Goal: Transaction & Acquisition: Subscribe to service/newsletter

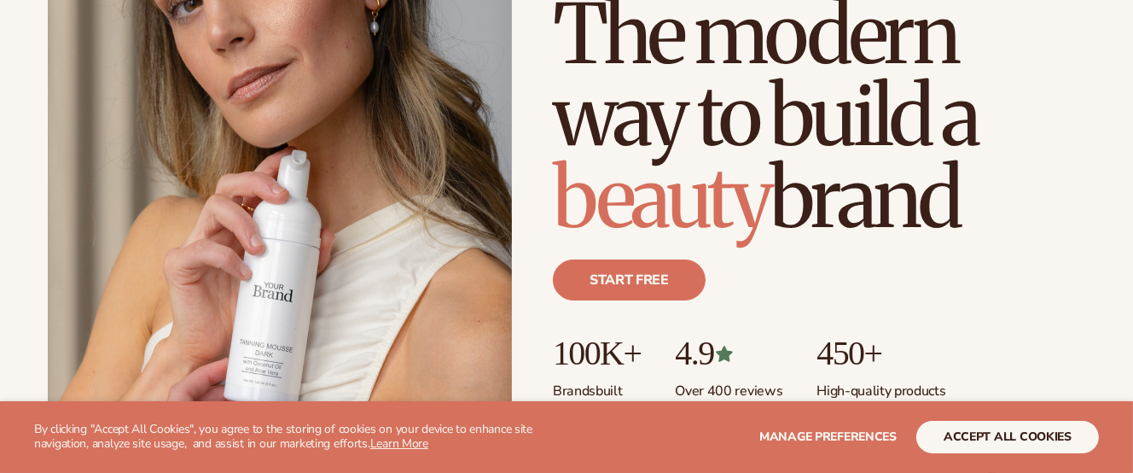
scroll to position [256, 0]
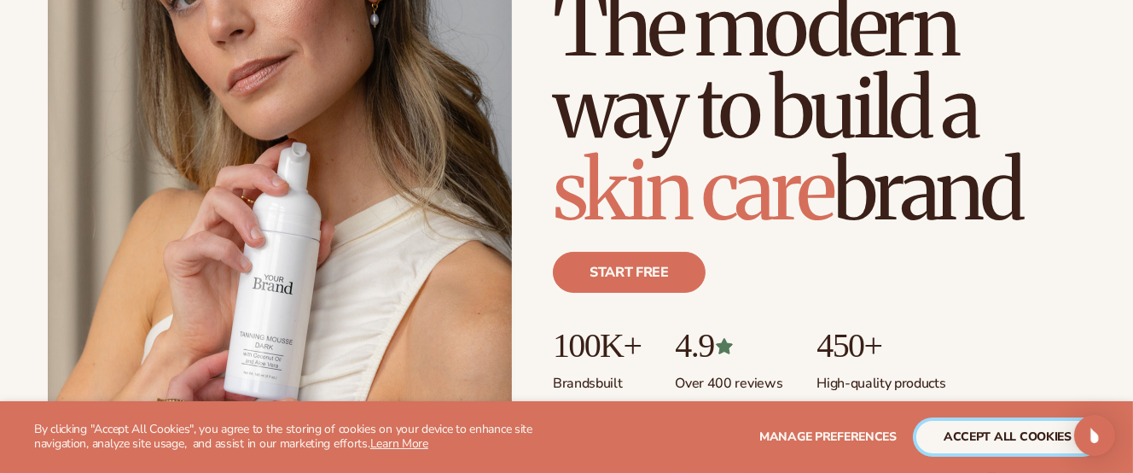
click at [944, 434] on button "accept all cookies" at bounding box center [1008, 437] width 183 height 32
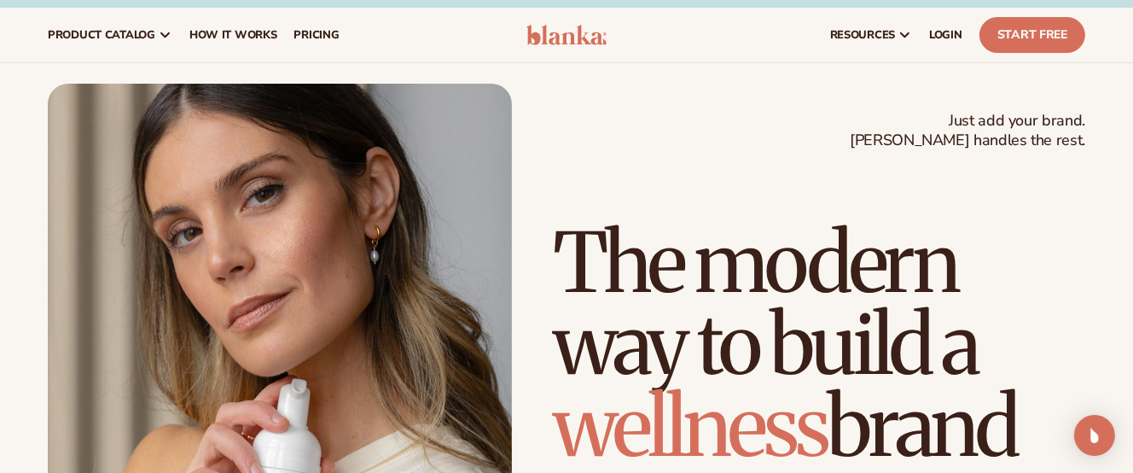
scroll to position [0, 0]
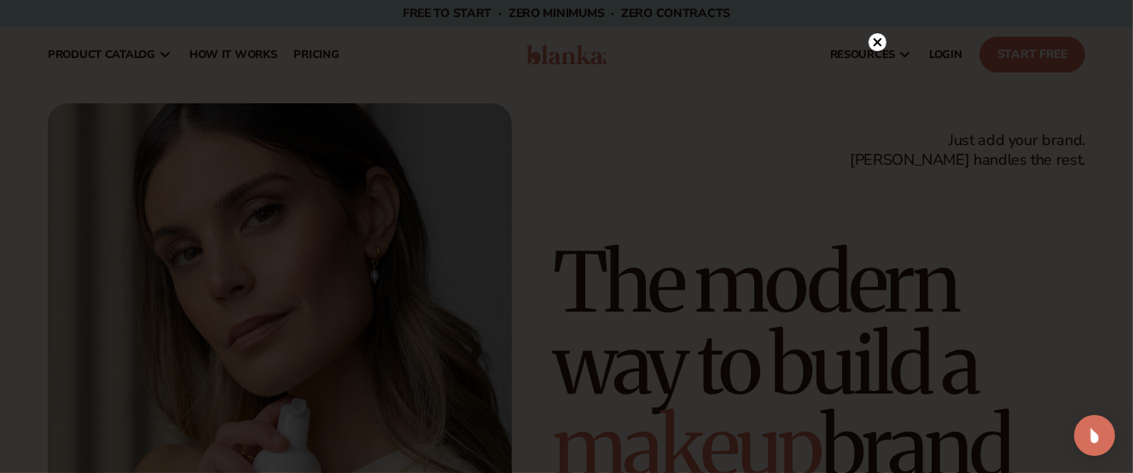
click at [876, 43] on icon at bounding box center [878, 42] width 9 height 9
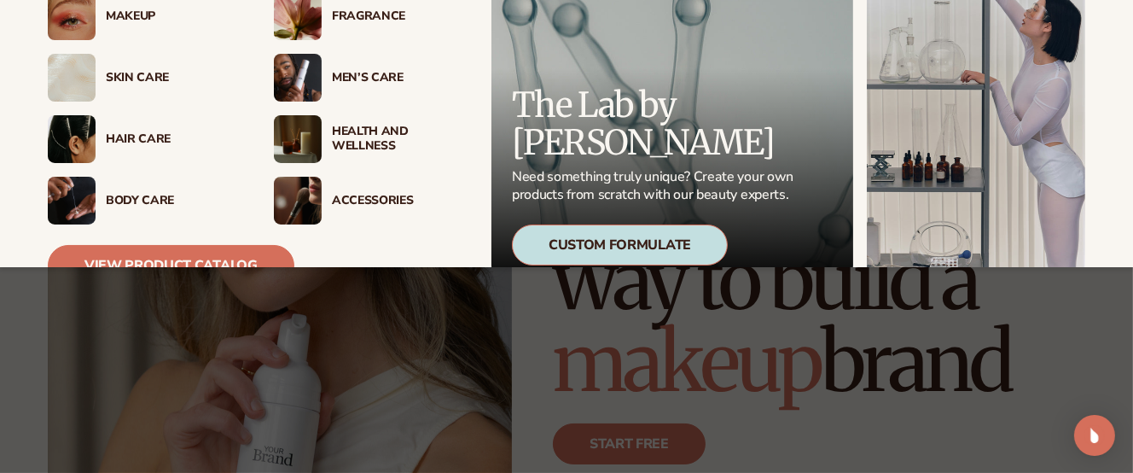
scroll to position [67, 0]
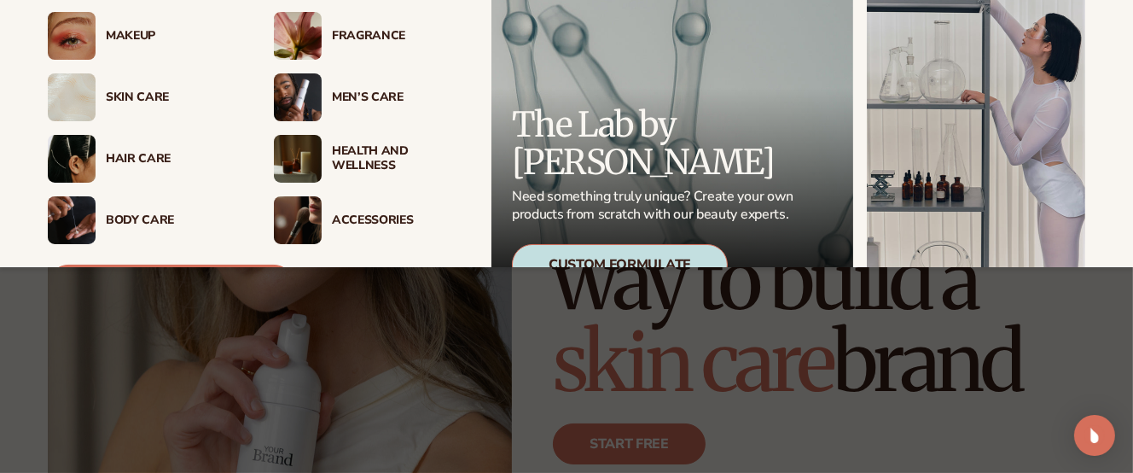
click at [86, 94] on img at bounding box center [72, 97] width 48 height 48
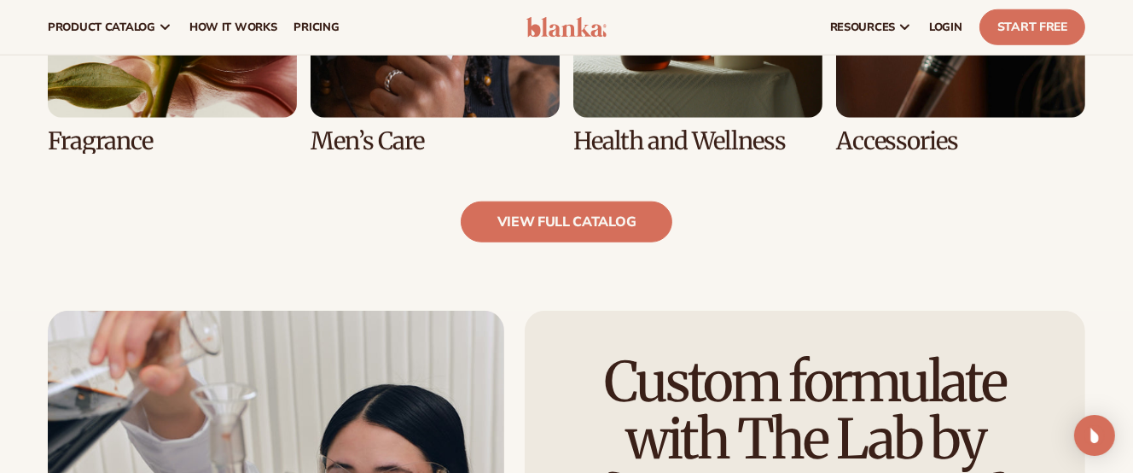
scroll to position [1707, 0]
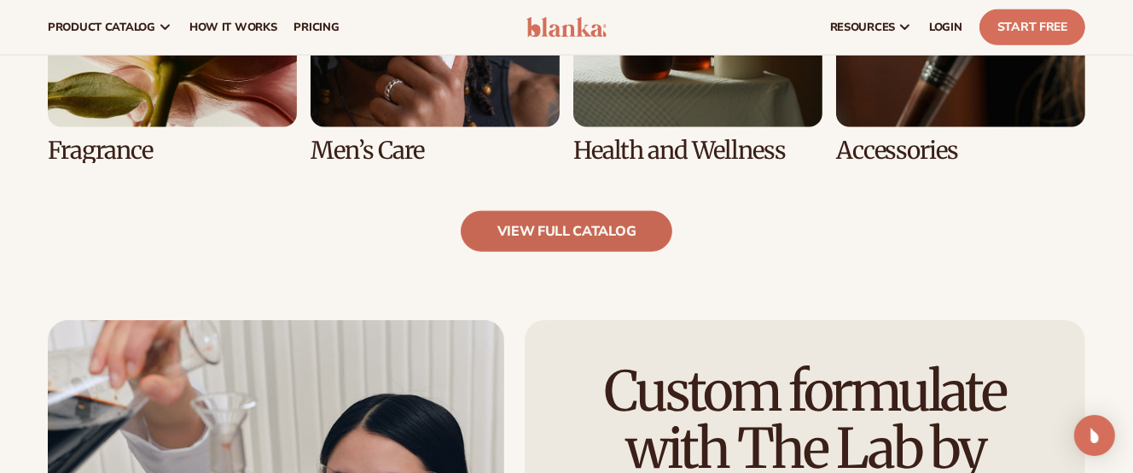
click at [595, 218] on link "view full catalog" at bounding box center [567, 231] width 212 height 41
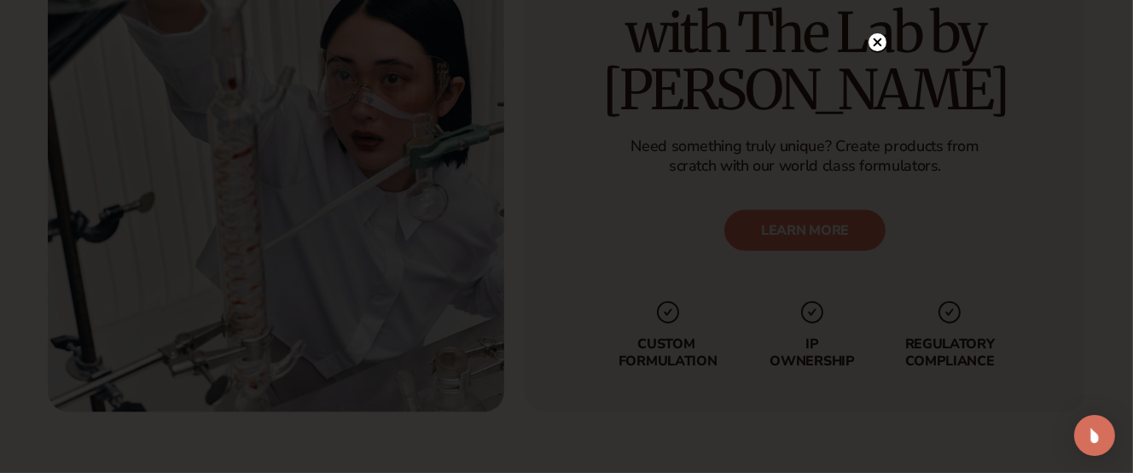
scroll to position [2133, 0]
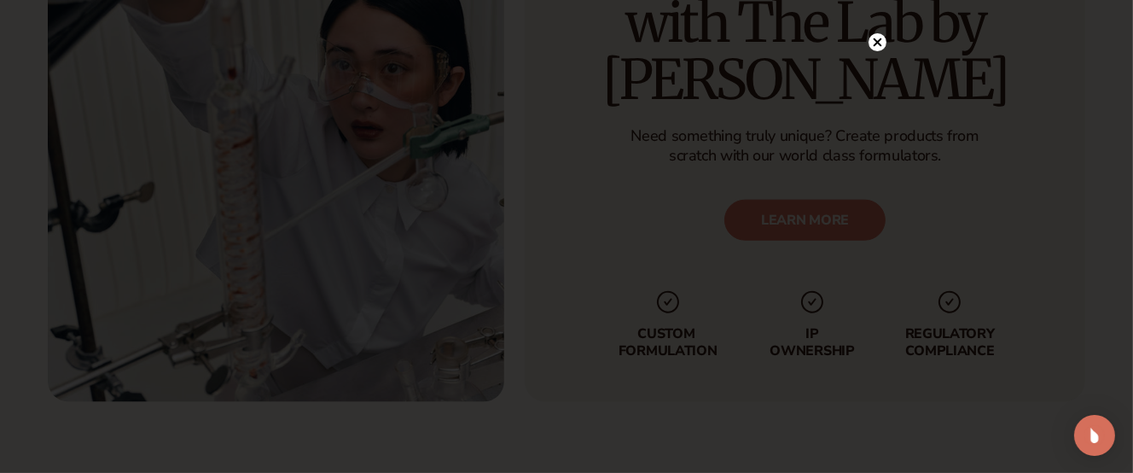
click at [872, 44] on circle at bounding box center [878, 42] width 18 height 18
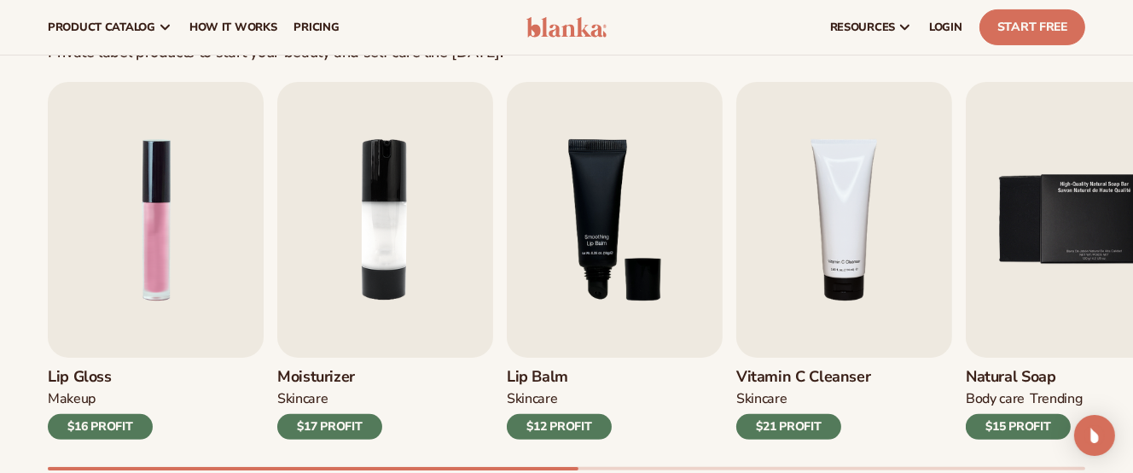
scroll to position [512, 0]
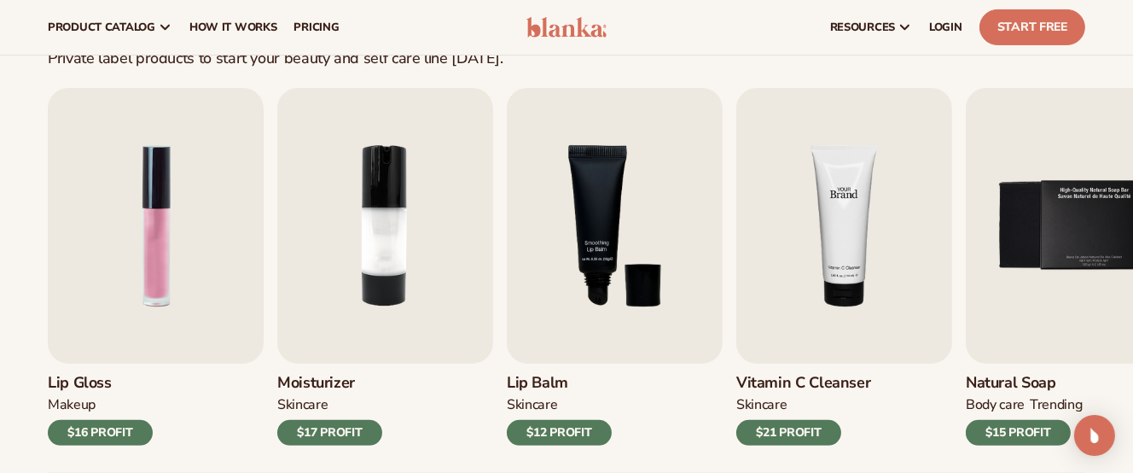
click at [905, 166] on img "4 / 9" at bounding box center [844, 226] width 216 height 276
click at [796, 435] on div "$21 PROFIT" at bounding box center [788, 433] width 105 height 26
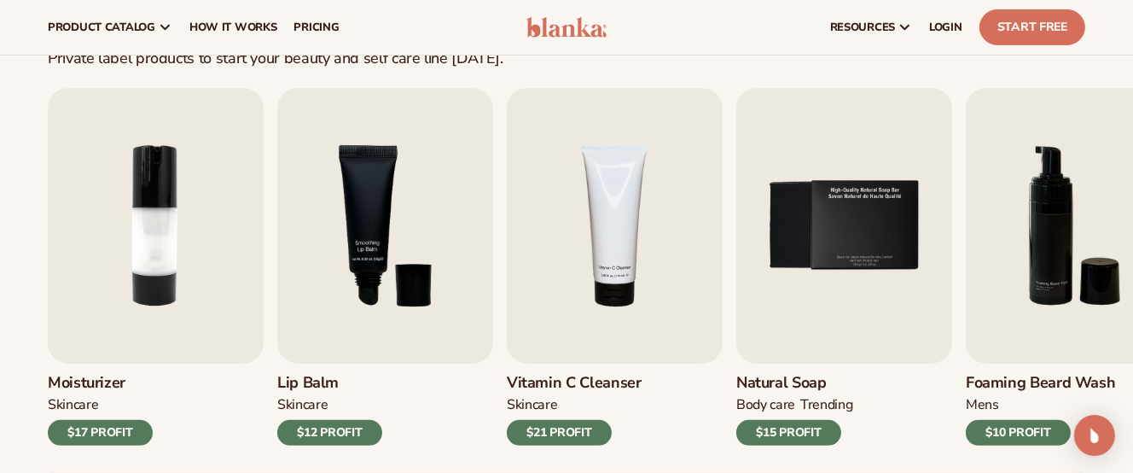
click at [565, 428] on div "$21 PROFIT" at bounding box center [559, 433] width 105 height 26
click at [612, 265] on img "4 / 9" at bounding box center [615, 226] width 216 height 276
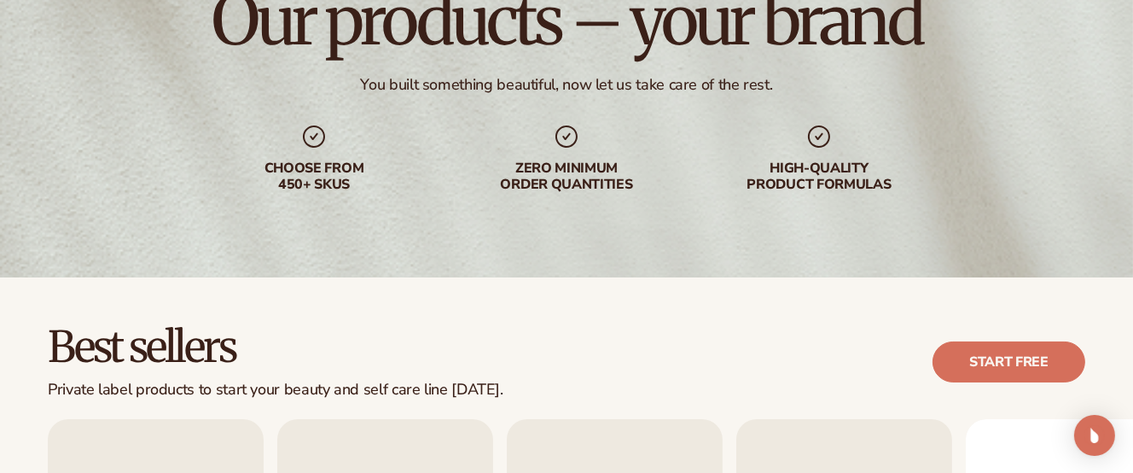
scroll to position [256, 0]
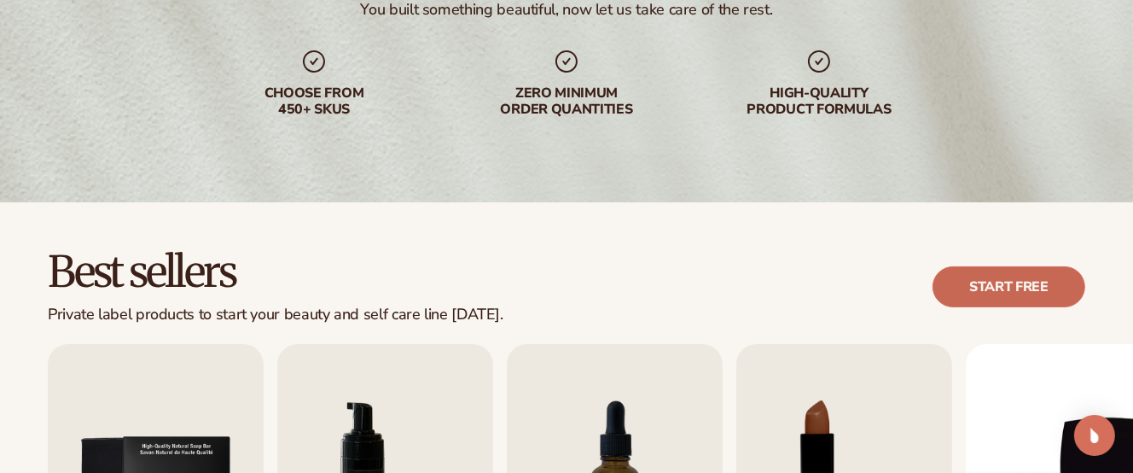
click at [1029, 289] on link "Start free" at bounding box center [1009, 286] width 153 height 41
